Goal: Find specific page/section: Find specific page/section

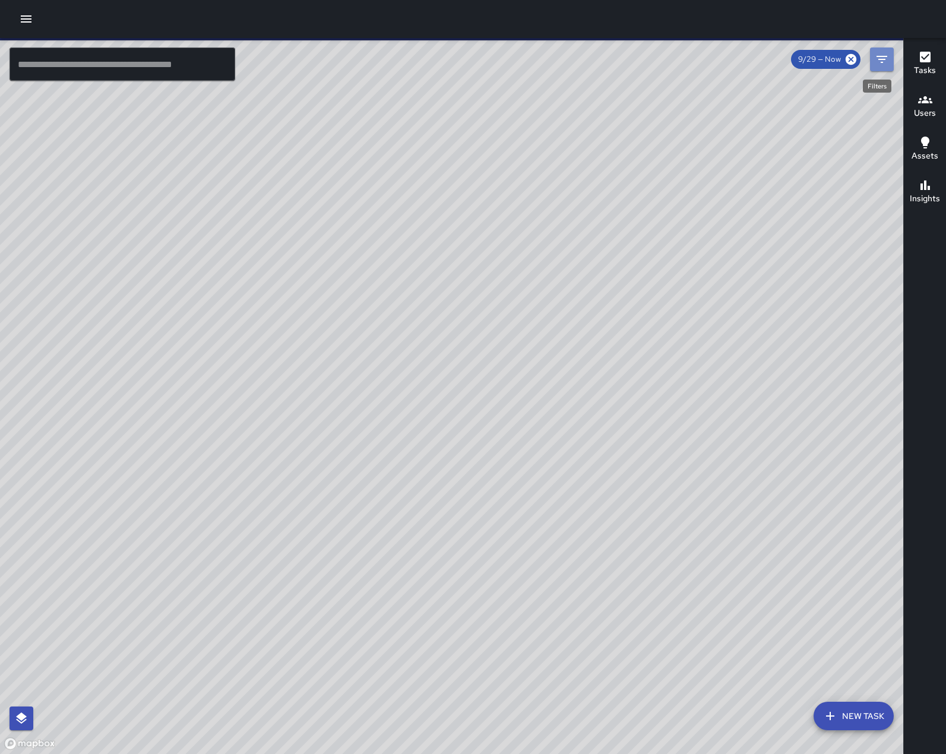
click at [887, 58] on icon "Filters" at bounding box center [882, 59] width 14 height 14
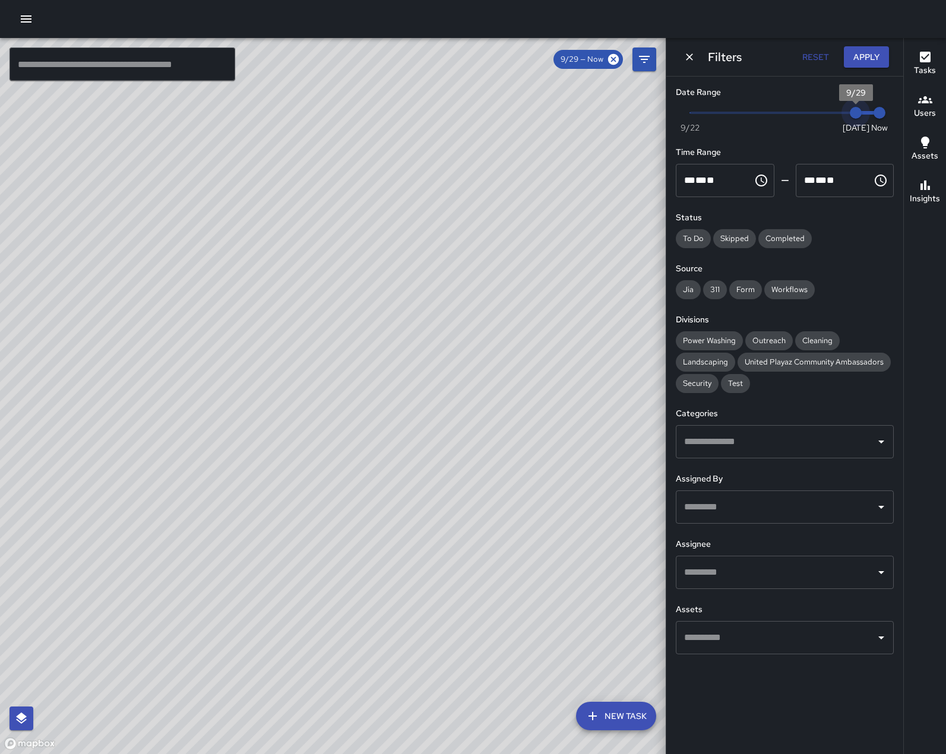
type input "*"
drag, startPoint x: 850, startPoint y: 115, endPoint x: 840, endPoint y: 117, distance: 10.3
click at [838, 117] on span "9/28" at bounding box center [832, 113] width 12 height 12
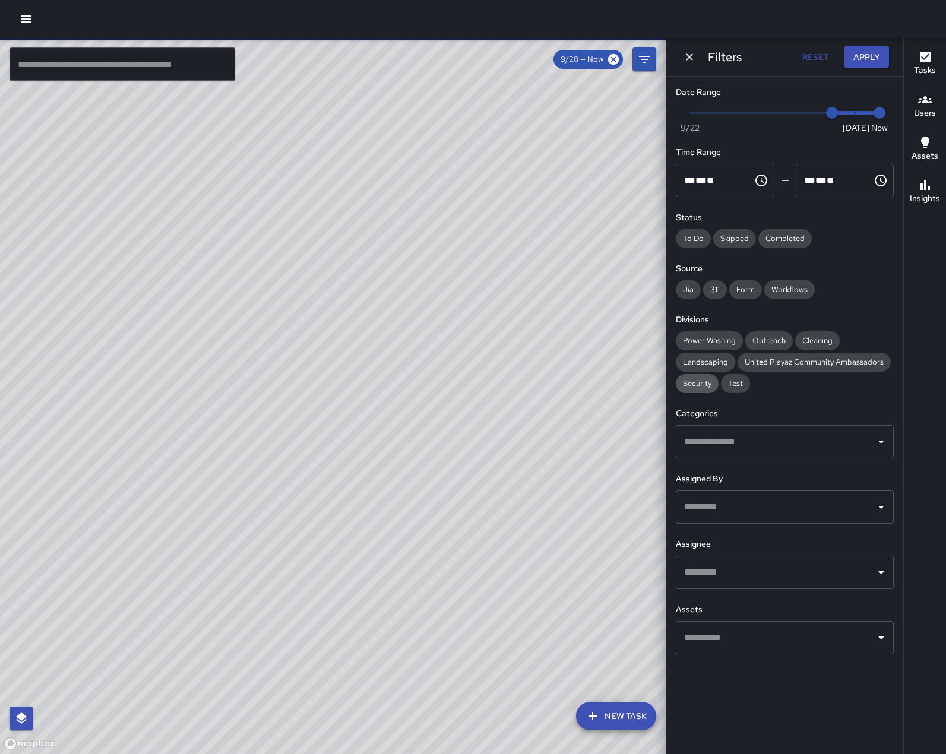
click at [714, 390] on span "Security" at bounding box center [697, 384] width 43 height 12
click at [878, 580] on icon "Open" at bounding box center [881, 572] width 14 height 14
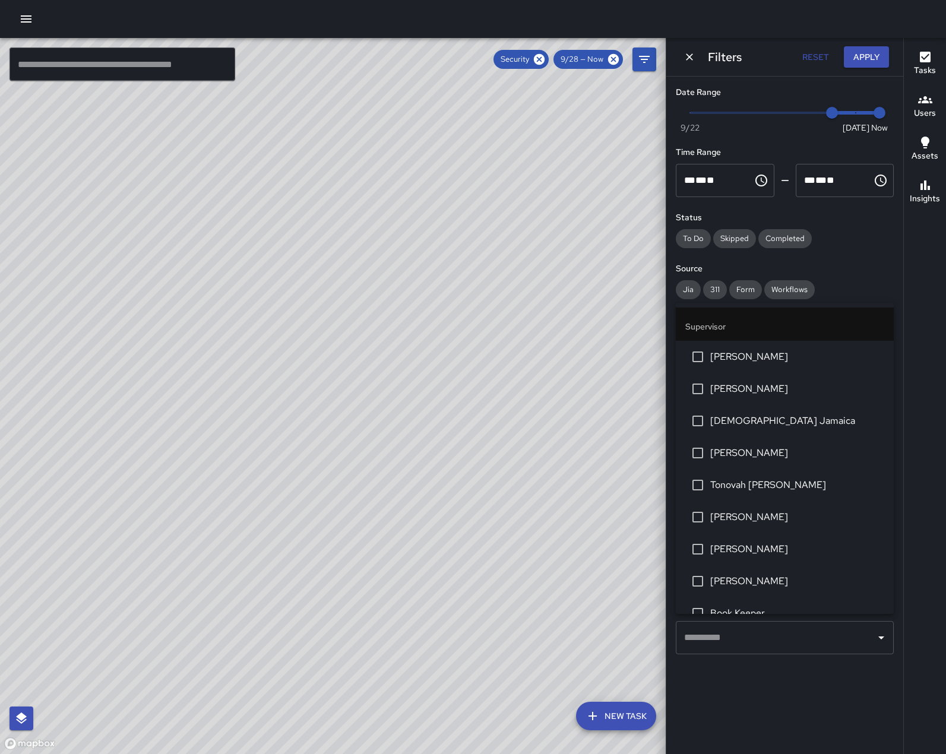
scroll to position [178, 0]
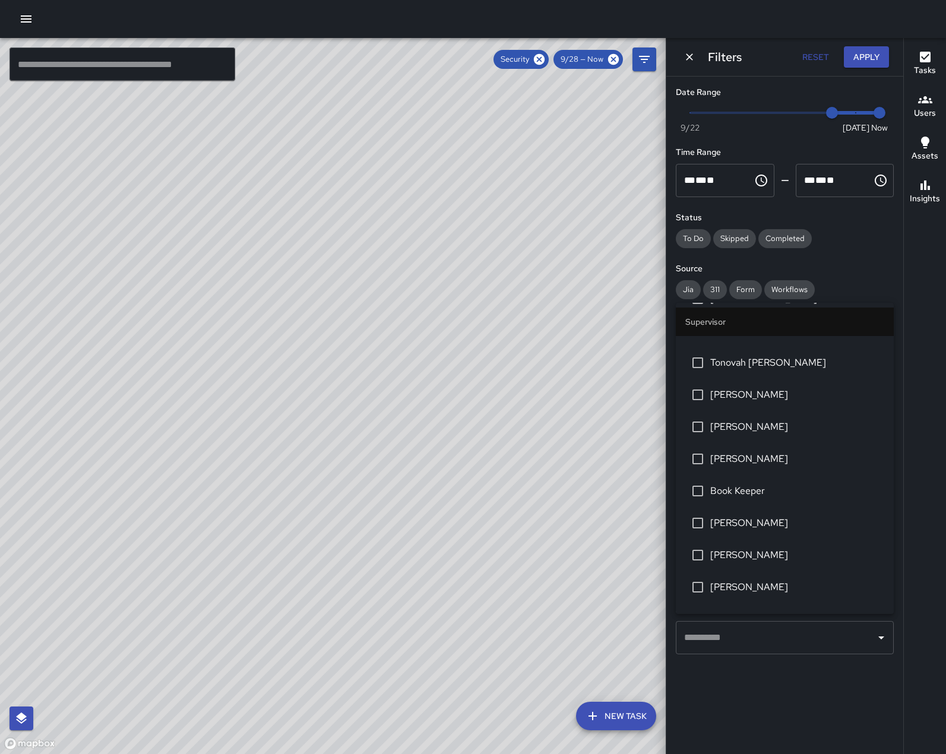
click at [777, 434] on span "[PERSON_NAME]" at bounding box center [797, 427] width 174 height 14
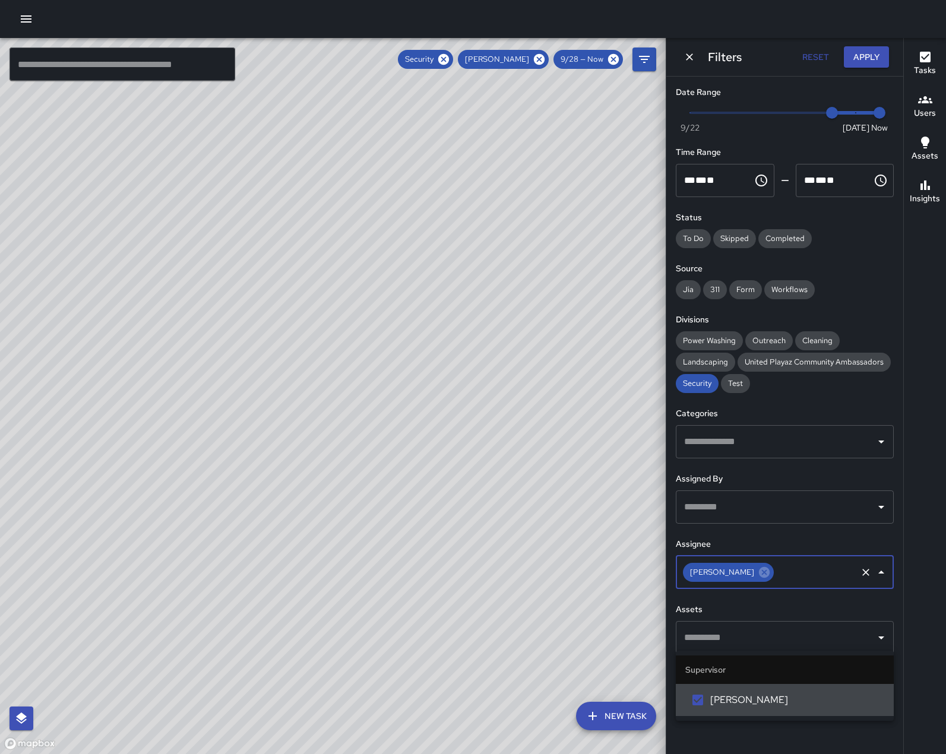
scroll to position [0, 0]
click at [860, 59] on button "Apply" at bounding box center [866, 57] width 45 height 22
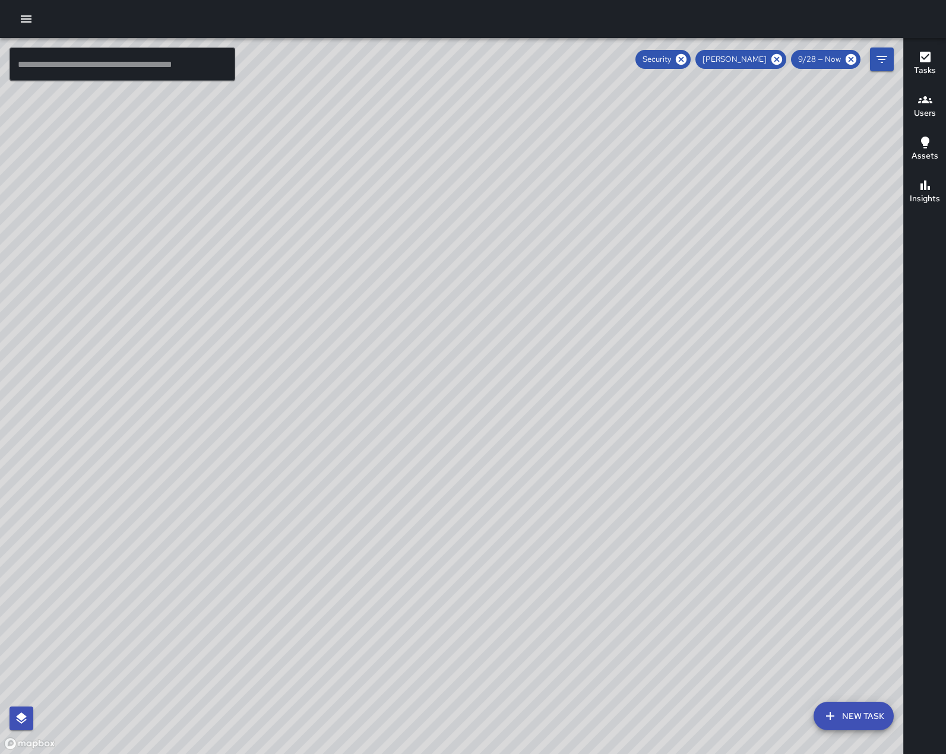
click at [925, 67] on h6 "Tasks" at bounding box center [925, 70] width 22 height 13
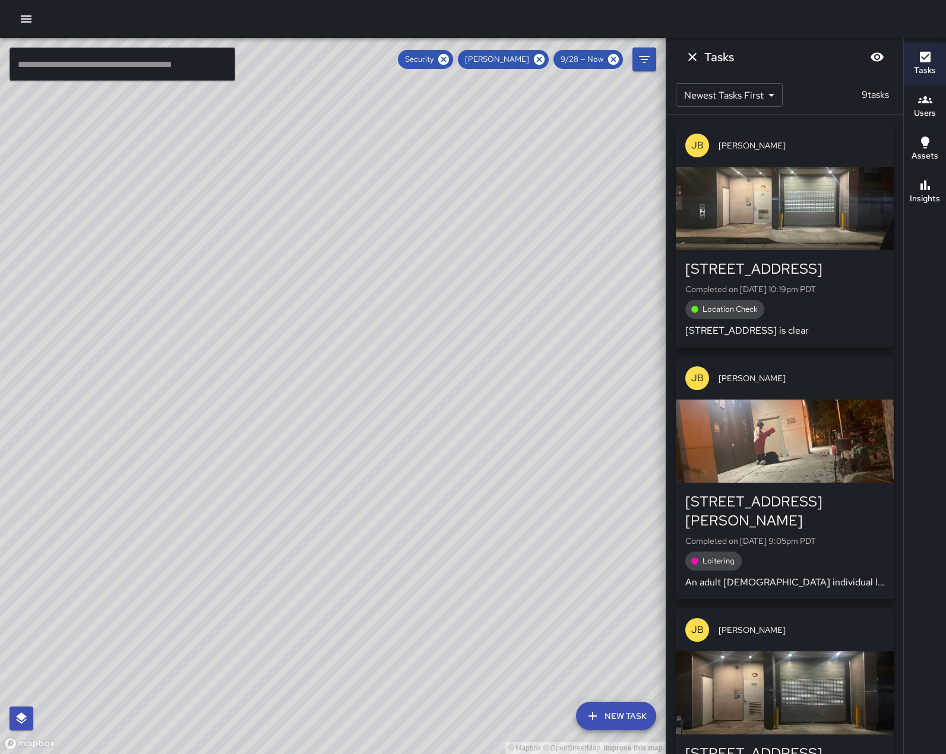
click at [454, 176] on div "© Mapbox © OpenStreetMap Improve this map [PERSON_NAME] [STREET_ADDRESS][PERSON…" at bounding box center [333, 396] width 666 height 716
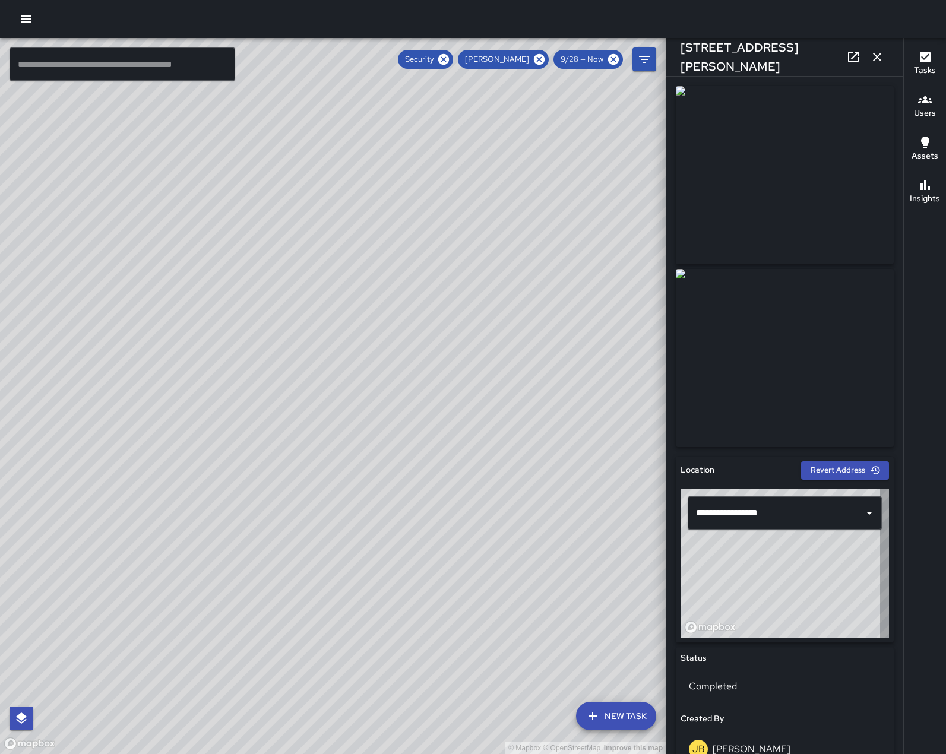
type input "**********"
